Goal: Transaction & Acquisition: Purchase product/service

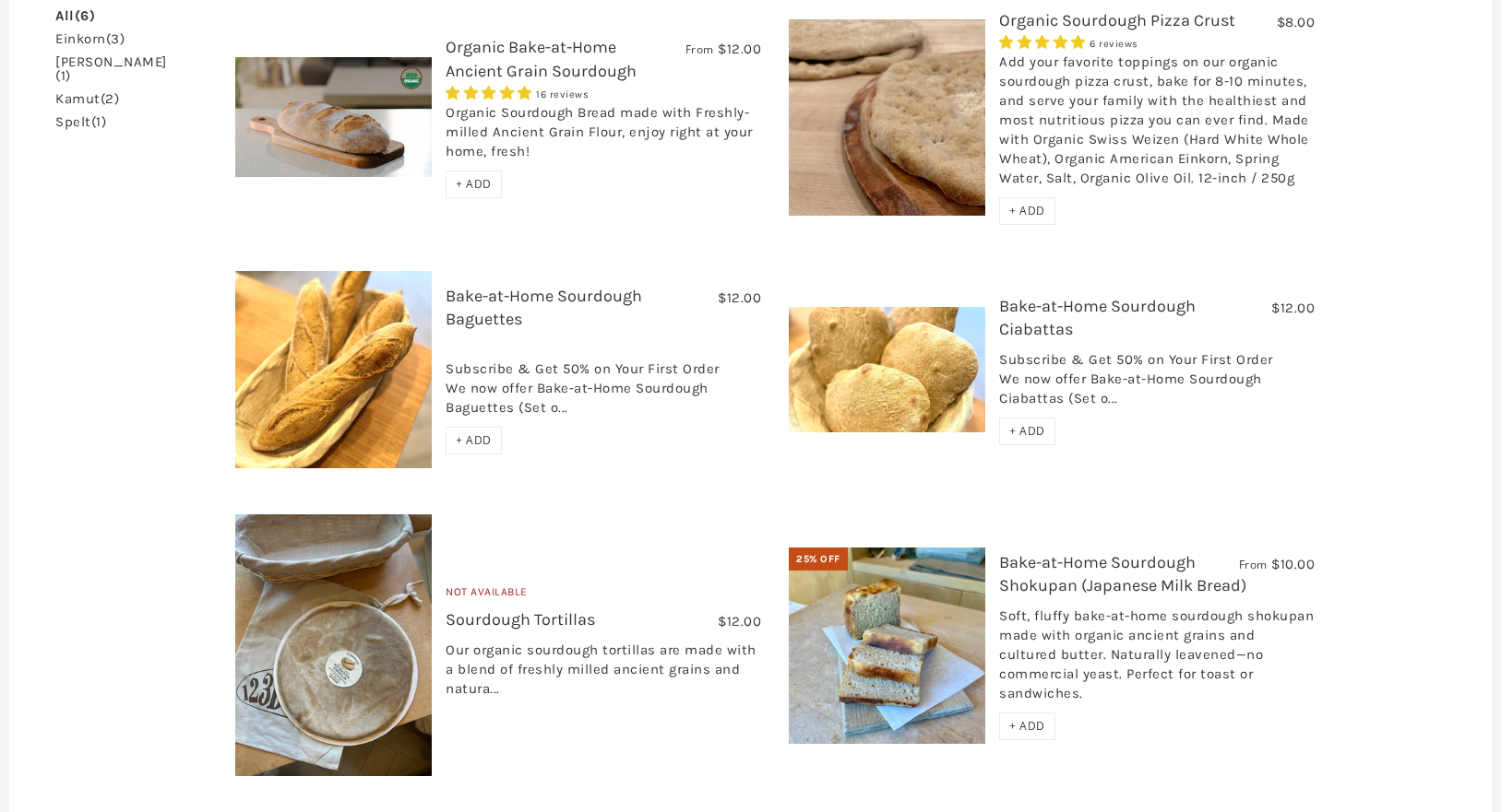
scroll to position [350, 0]
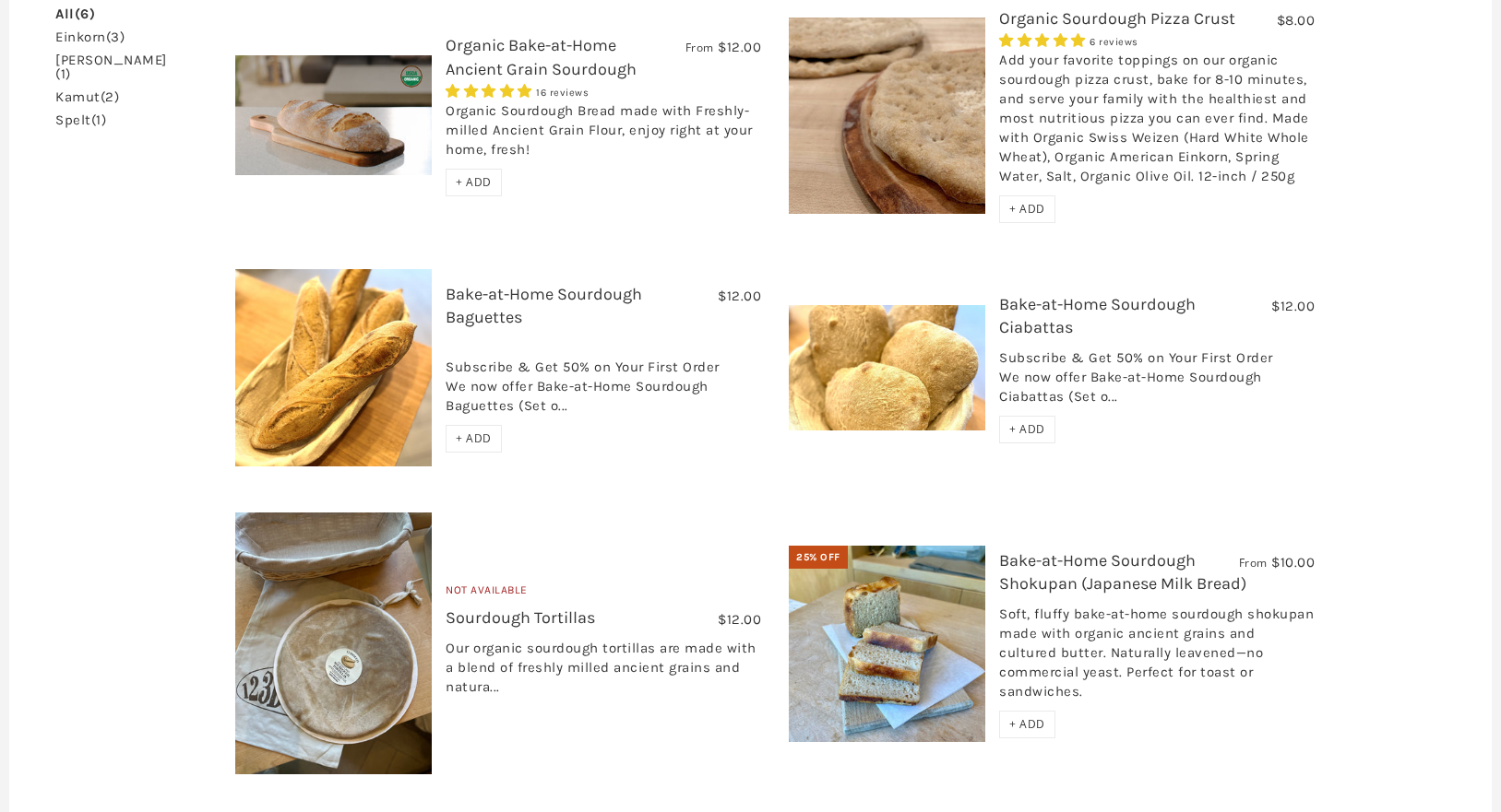
click at [560, 295] on link "Bake-at-Home Sourdough Baguettes" at bounding box center [544, 306] width 197 height 43
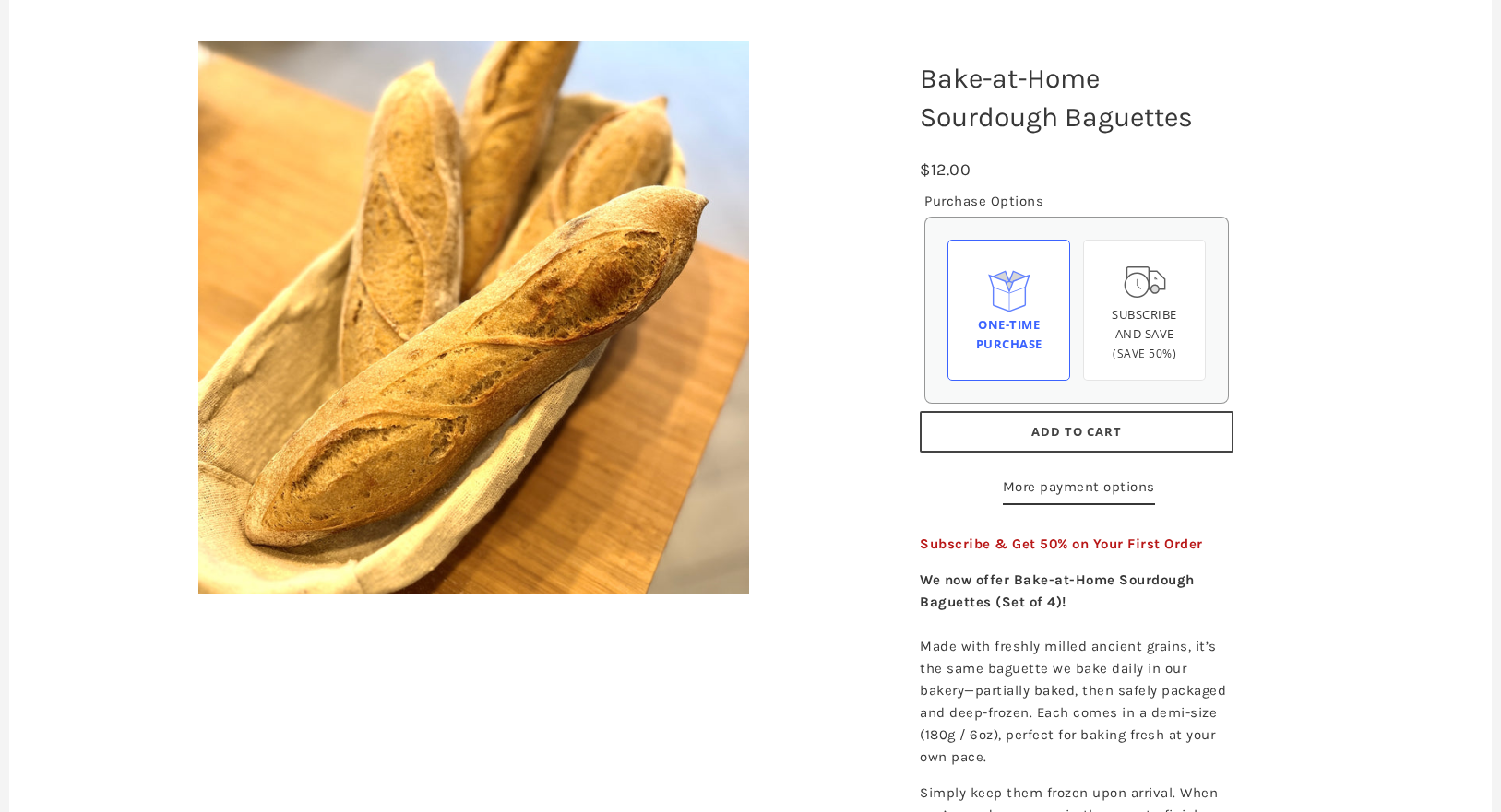
scroll to position [230, 0]
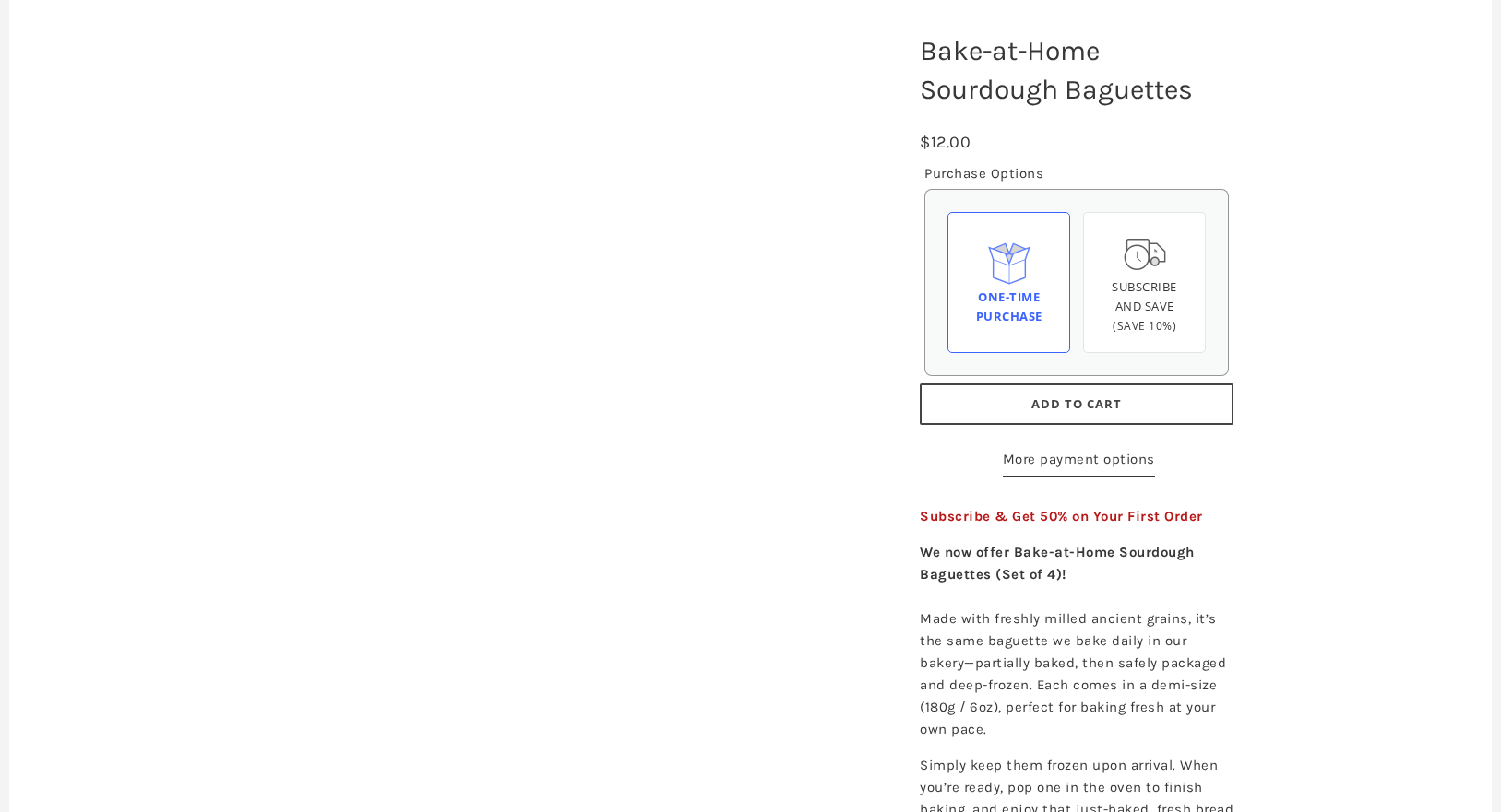
scroll to position [230, 0]
